Goal: Information Seeking & Learning: Learn about a topic

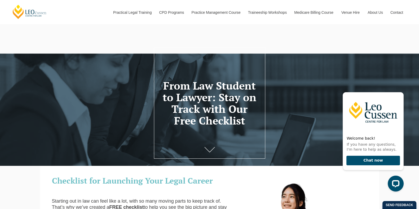
scroll to position [99, 0]
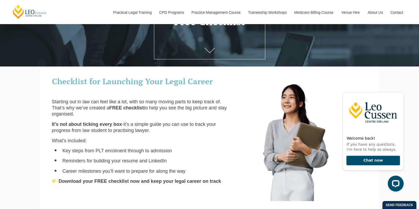
click at [76, 198] on div "Checklist for Launching Your Legal Career Starting out in law can feel like a l…" at bounding box center [209, 137] width 323 height 130
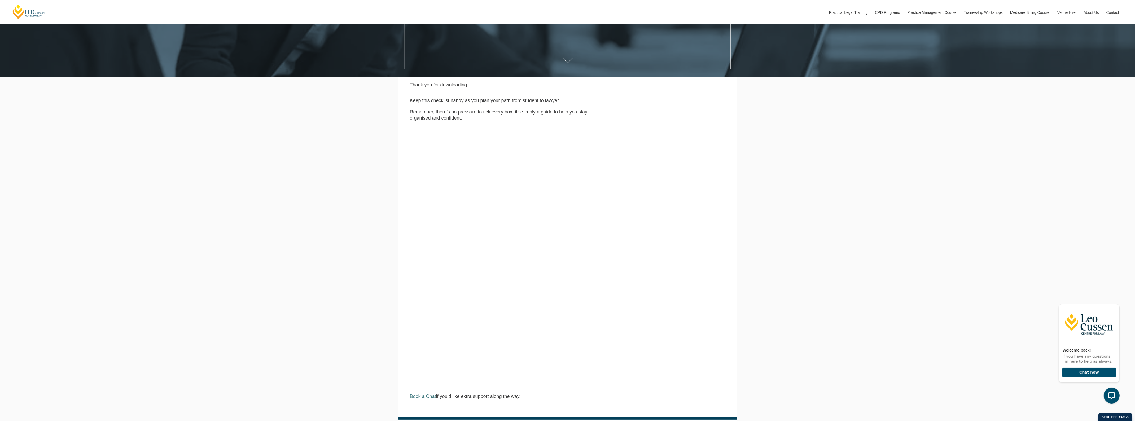
scroll to position [303, 0]
